Goal: Contribute content: Add original content to the website for others to see

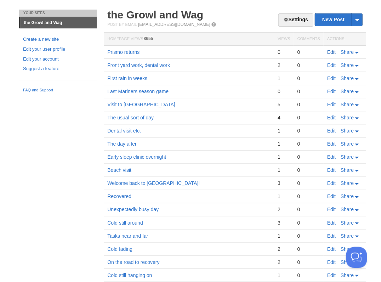
scroll to position [17, 0]
click at [329, 51] on link "Edit" at bounding box center [331, 52] width 8 height 6
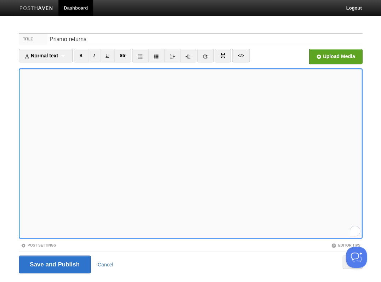
scroll to position [211, 0]
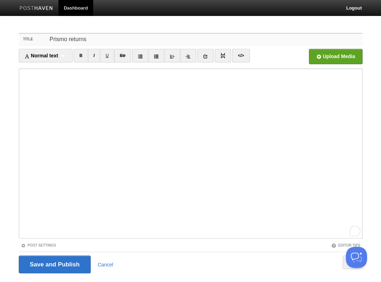
click at [117, 44] on input "Prismo returns" at bounding box center [204, 39] width 315 height 11
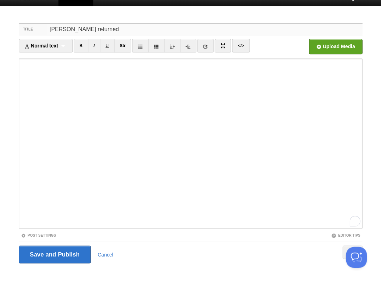
scroll to position [17, 0]
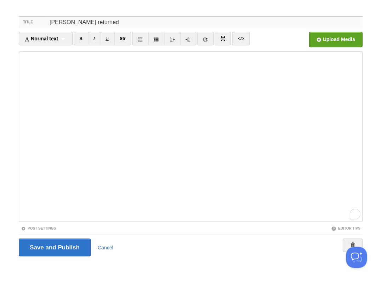
type input "[PERSON_NAME] returned"
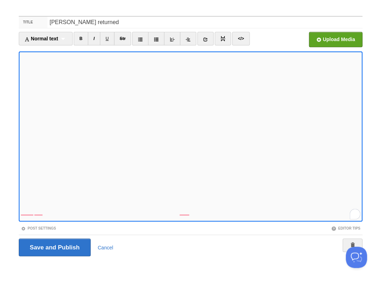
scroll to position [328, 0]
click at [54, 246] on input "Save and Publish" at bounding box center [55, 247] width 72 height 18
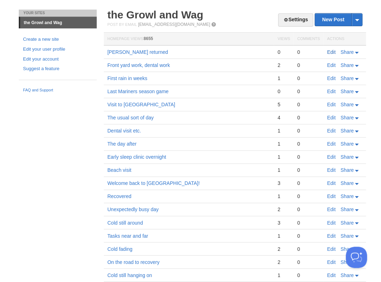
click at [328, 51] on link "Edit" at bounding box center [331, 52] width 8 height 6
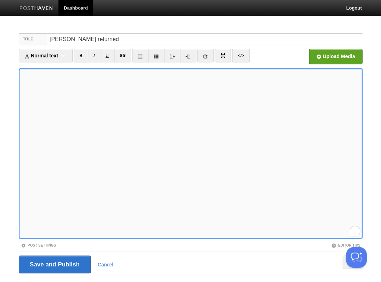
scroll to position [17, 0]
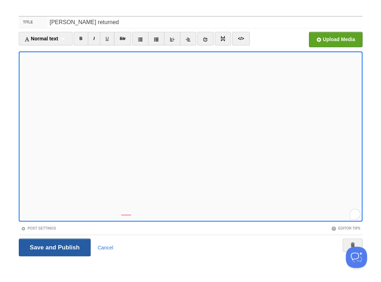
click at [54, 246] on input "Save and Publish" at bounding box center [55, 247] width 72 height 18
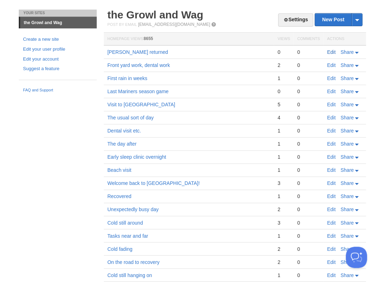
click at [328, 52] on link "Edit" at bounding box center [331, 52] width 8 height 6
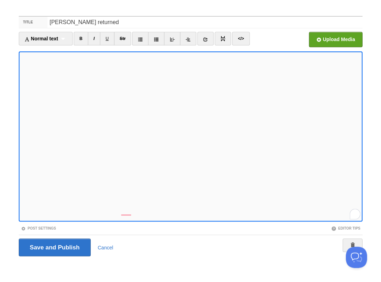
scroll to position [16, 0]
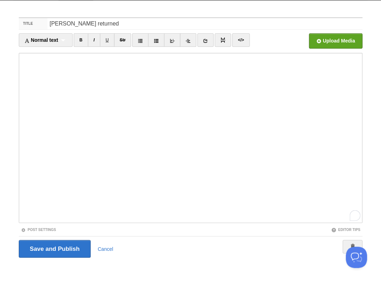
scroll to position [328, 0]
